Goal: Task Accomplishment & Management: Manage account settings

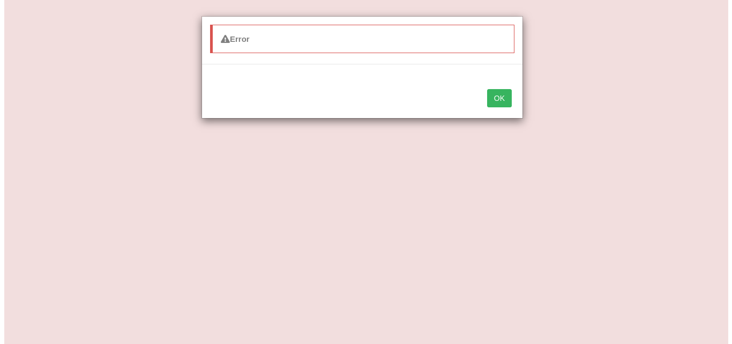
scroll to position [49, 0]
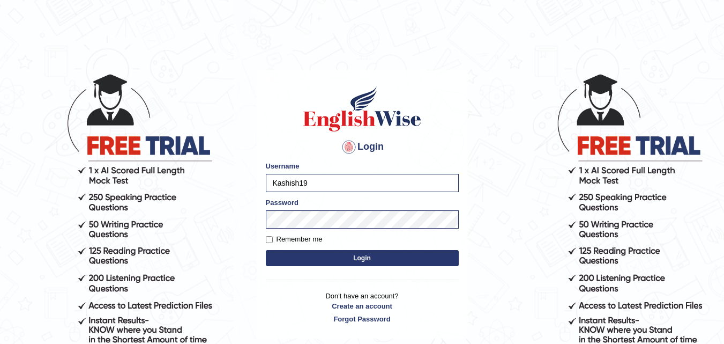
click at [352, 263] on button "Login" at bounding box center [362, 258] width 193 height 16
